Goal: Task Accomplishment & Management: Complete application form

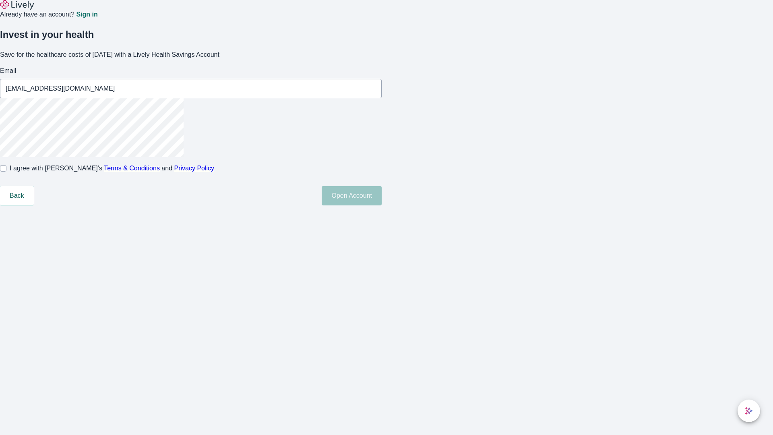
click at [6, 171] on input "I agree with Lively’s Terms & Conditions and Privacy Policy" at bounding box center [3, 168] width 6 height 6
checkbox input "true"
click at [381, 205] on button "Open Account" at bounding box center [352, 195] width 60 height 19
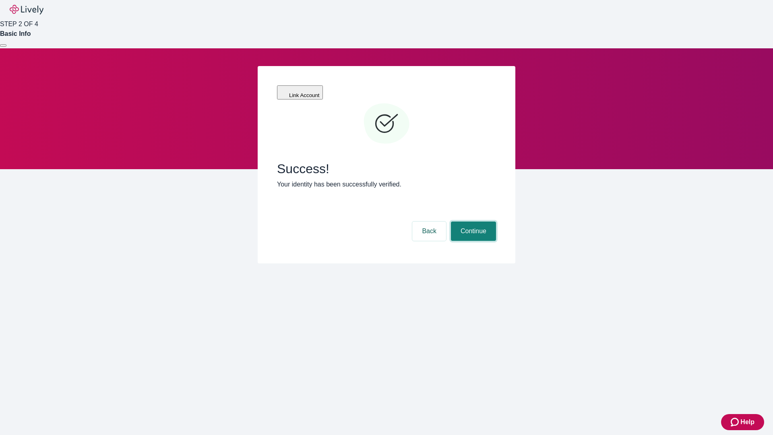
click at [472, 221] on button "Continue" at bounding box center [473, 230] width 45 height 19
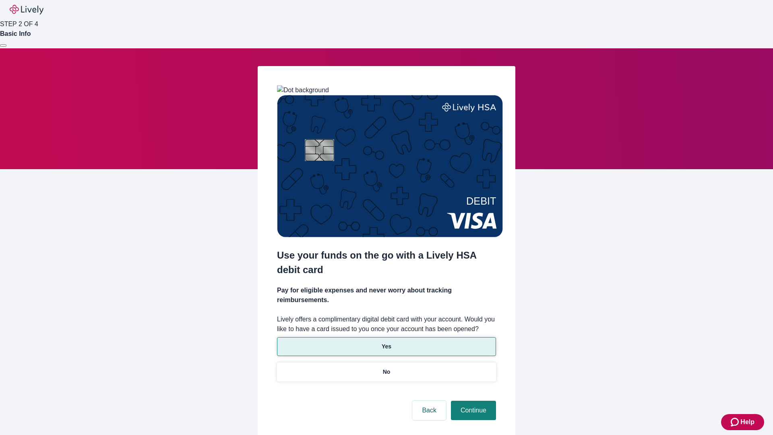
click at [386, 342] on p "Yes" at bounding box center [386, 346] width 10 height 8
click at [472, 400] on button "Continue" at bounding box center [473, 409] width 45 height 19
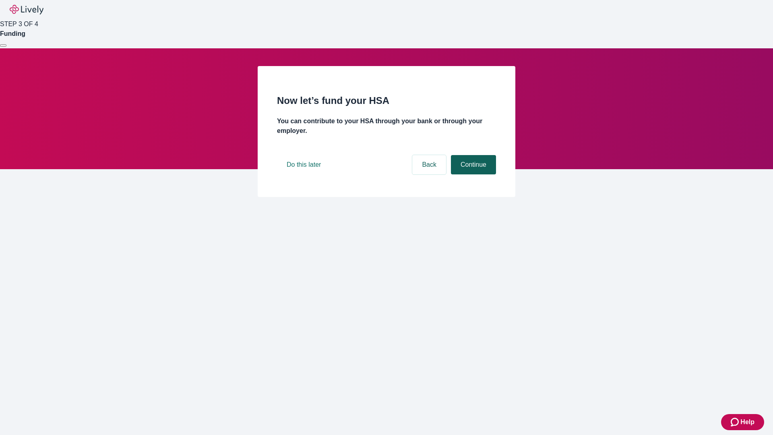
click at [472, 174] on button "Continue" at bounding box center [473, 164] width 45 height 19
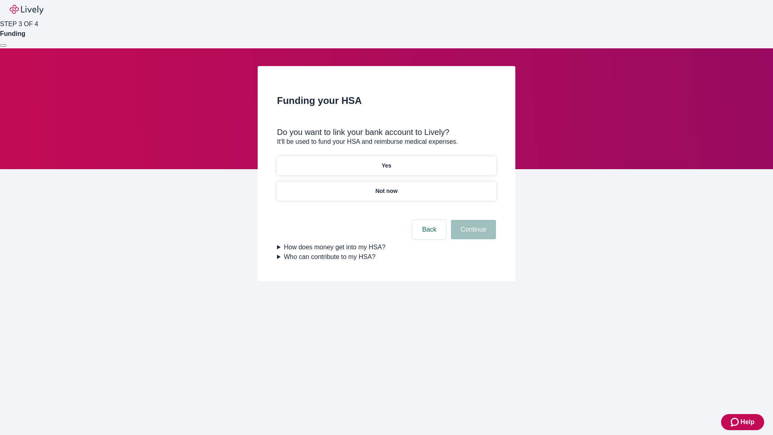
click at [386, 187] on p "Not now" at bounding box center [386, 191] width 22 height 8
click at [472, 234] on button "Continue" at bounding box center [473, 229] width 45 height 19
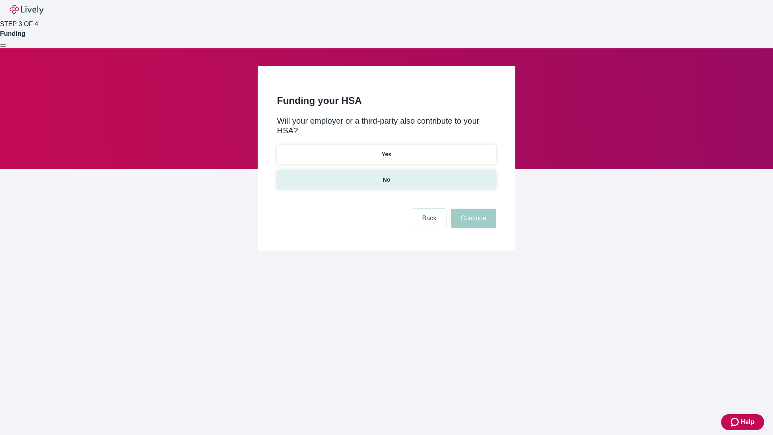
click at [386, 175] on p "No" at bounding box center [387, 179] width 8 height 8
click at [472, 208] on button "Continue" at bounding box center [473, 217] width 45 height 19
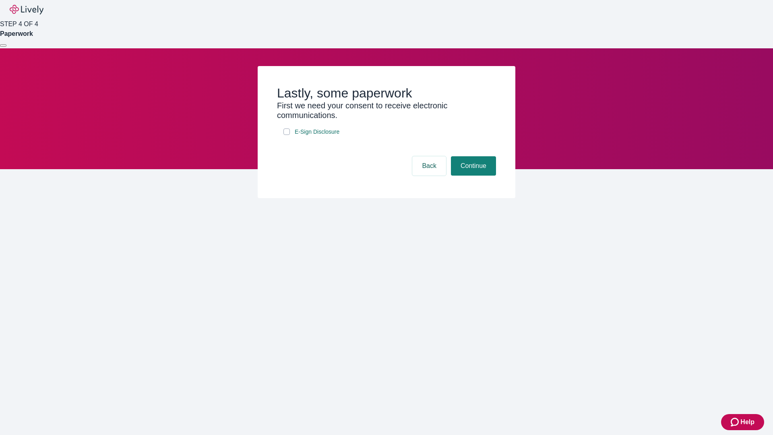
click at [287, 135] on input "E-Sign Disclosure" at bounding box center [286, 131] width 6 height 6
checkbox input "true"
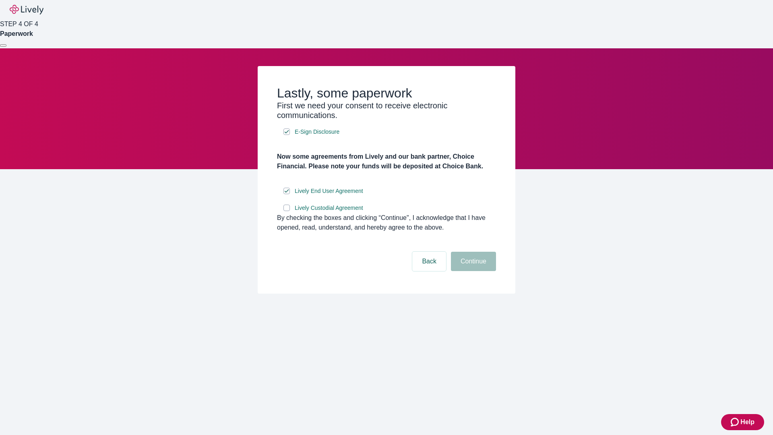
click at [287, 211] on input "Lively Custodial Agreement" at bounding box center [286, 207] width 6 height 6
checkbox input "true"
click at [472, 271] on button "Continue" at bounding box center [473, 261] width 45 height 19
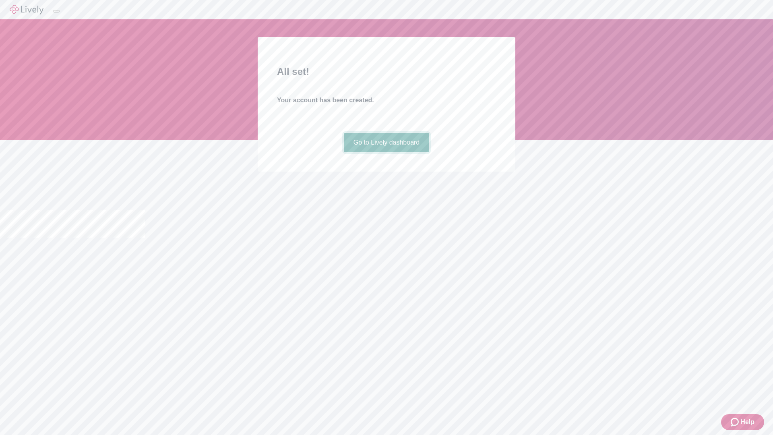
click at [386, 152] on link "Go to Lively dashboard" at bounding box center [387, 142] width 86 height 19
